Goal: Transaction & Acquisition: Purchase product/service

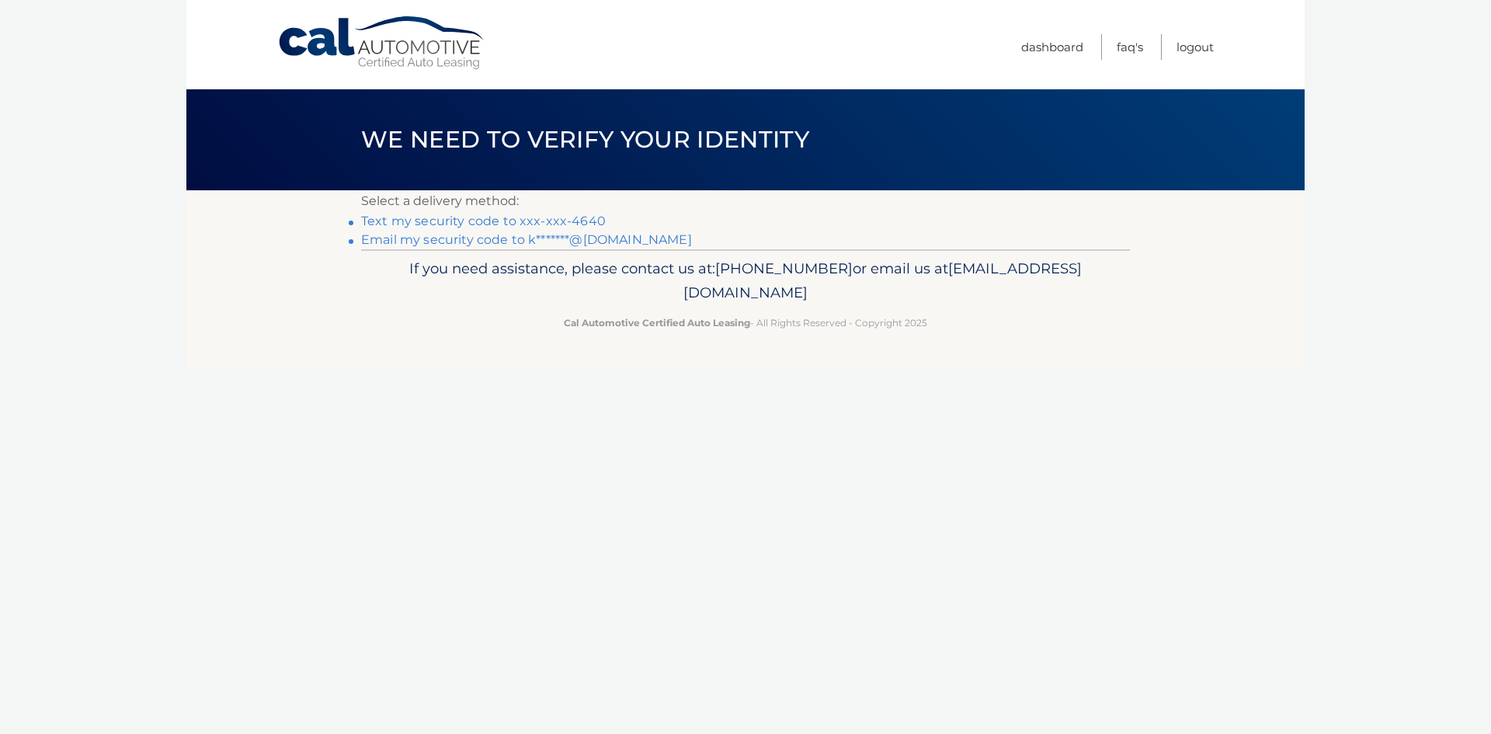
click at [525, 222] on link "Text my security code to xxx-xxx-4640" at bounding box center [483, 220] width 245 height 15
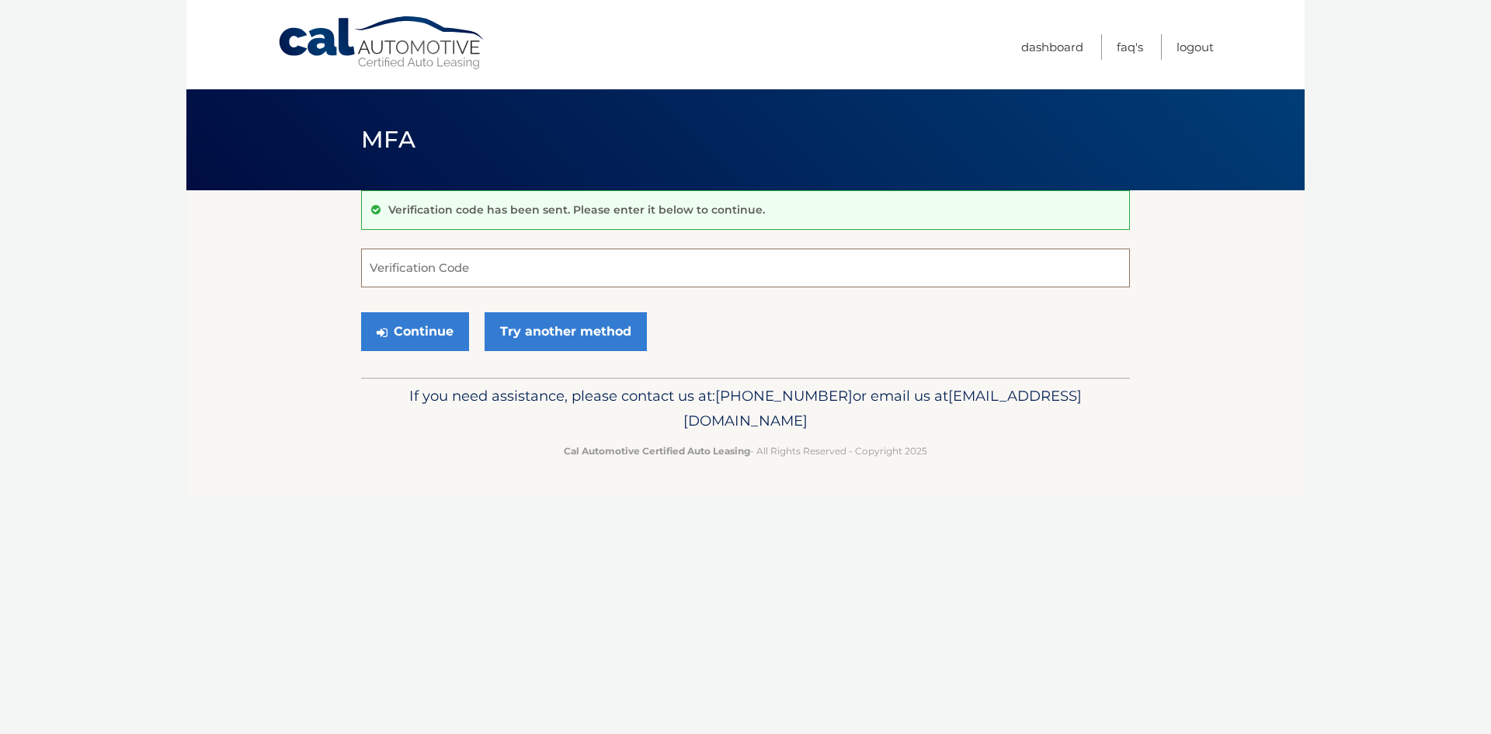
click at [655, 269] on input "Verification Code" at bounding box center [745, 267] width 769 height 39
type input "673835"
click at [408, 318] on button "Continue" at bounding box center [415, 331] width 108 height 39
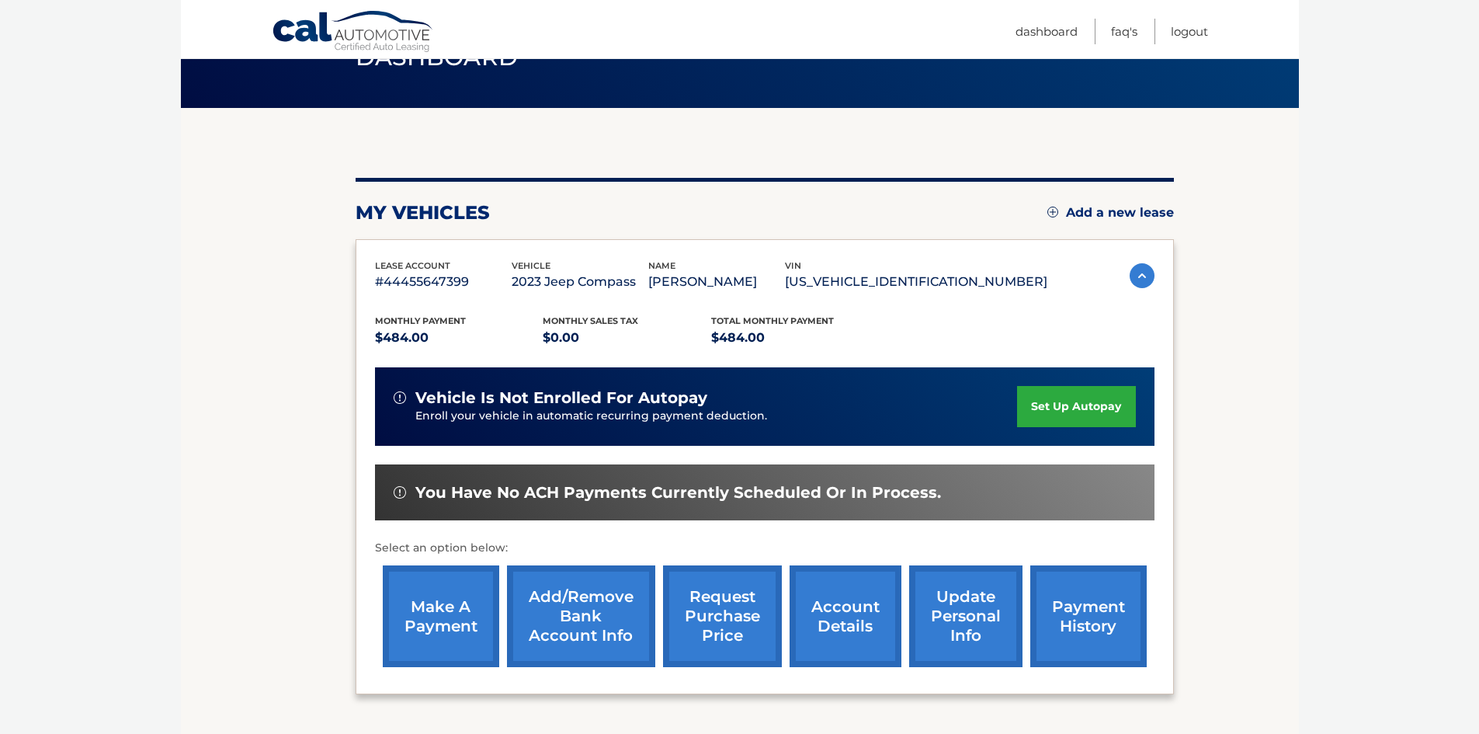
scroll to position [207, 0]
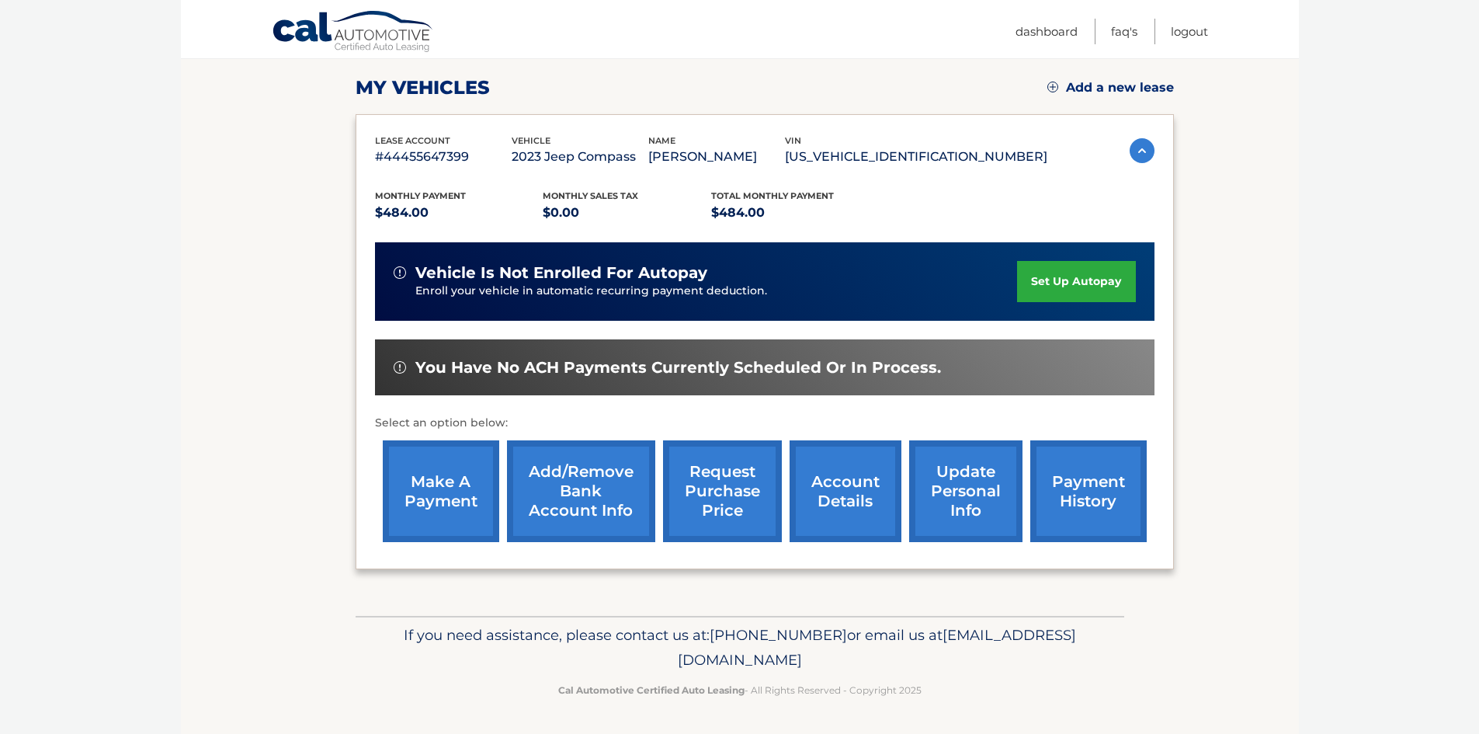
click at [461, 495] on link "make a payment" at bounding box center [441, 491] width 116 height 102
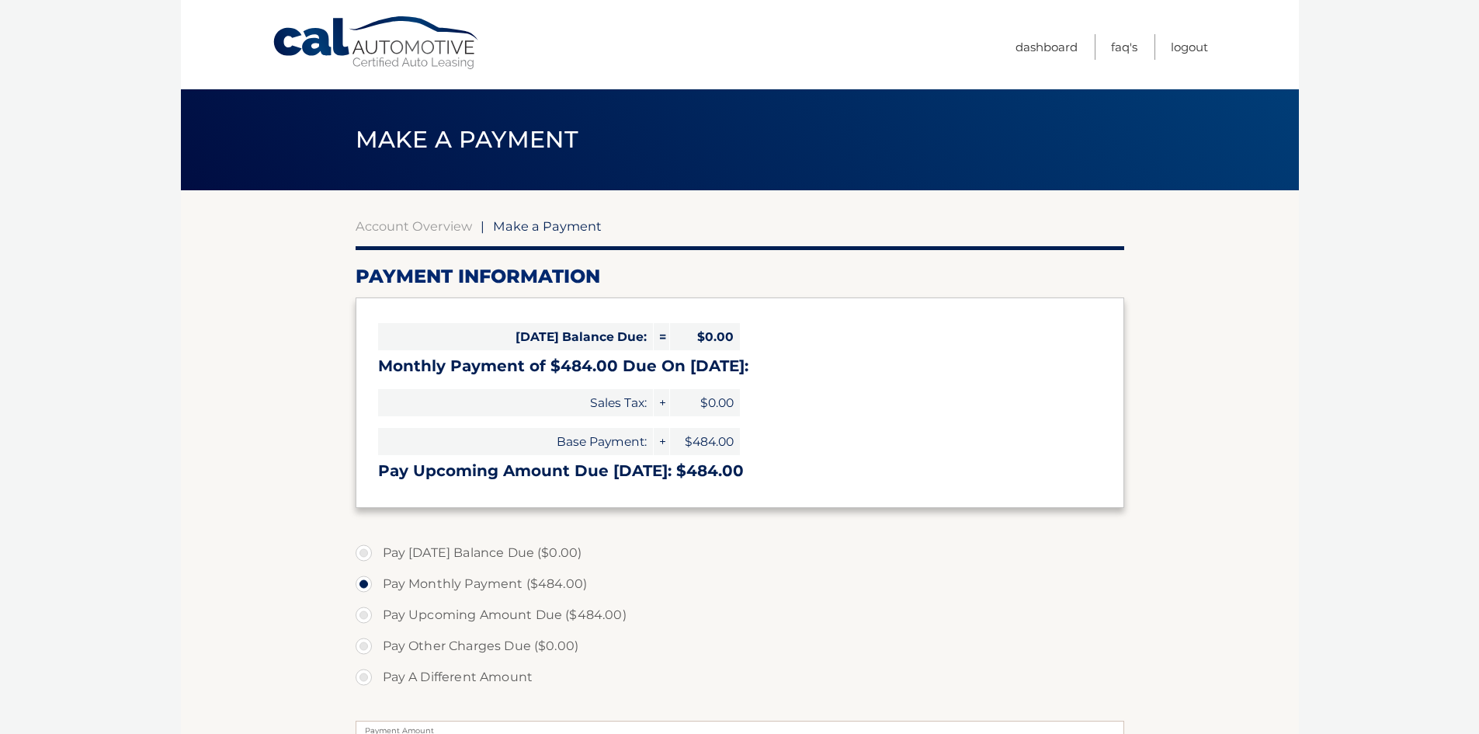
click at [752, 384] on div "Today's Balance Due: = $0.00 Monthly Payment of $484.00 Due On Oct 14: Sales Ta…" at bounding box center [740, 402] width 769 height 210
click at [1130, 627] on section "Account Overview | Make a Payment Payment Information Today's Balance Due: = $0…" at bounding box center [740, 590] width 1118 height 801
